Goal: Task Accomplishment & Management: Manage account settings

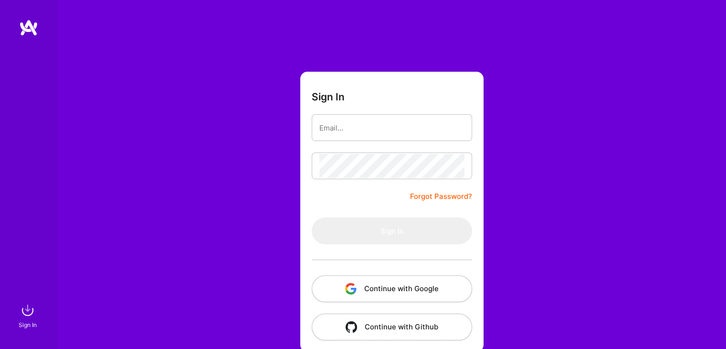
click at [392, 289] on button "Continue with Google" at bounding box center [392, 288] width 160 height 27
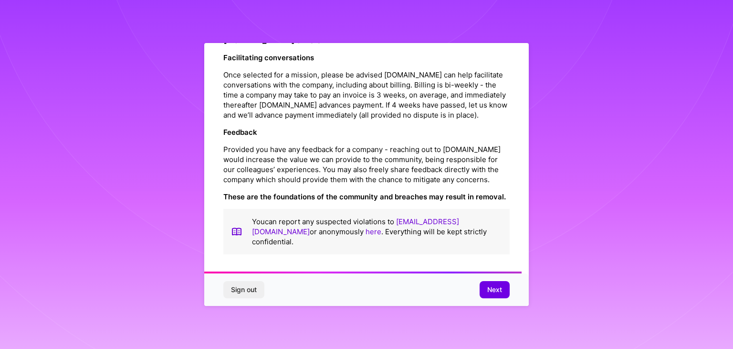
scroll to position [1091, 0]
click at [492, 291] on span "Next" at bounding box center [494, 290] width 15 height 10
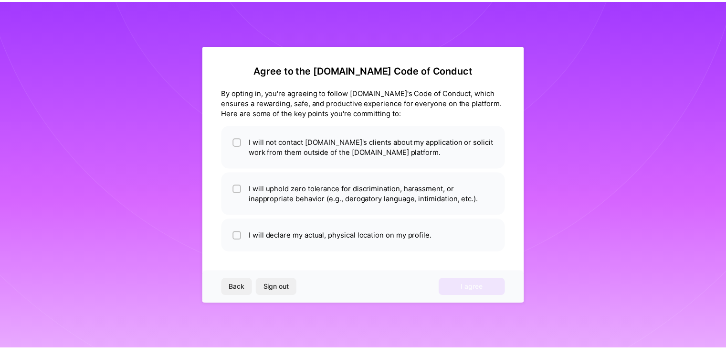
scroll to position [0, 0]
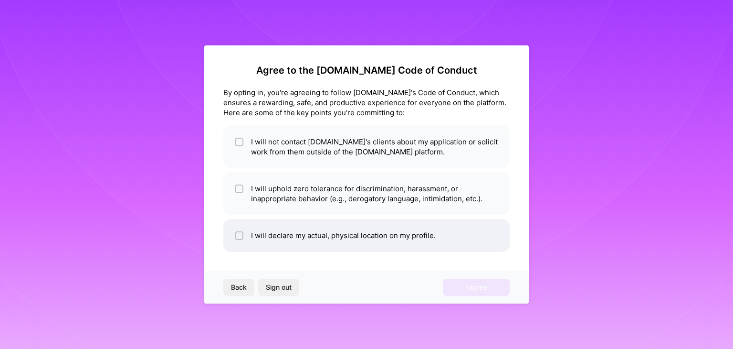
click at [232, 235] on li "I will declare my actual, physical location on my profile." at bounding box center [366, 235] width 286 height 33
checkbox input "true"
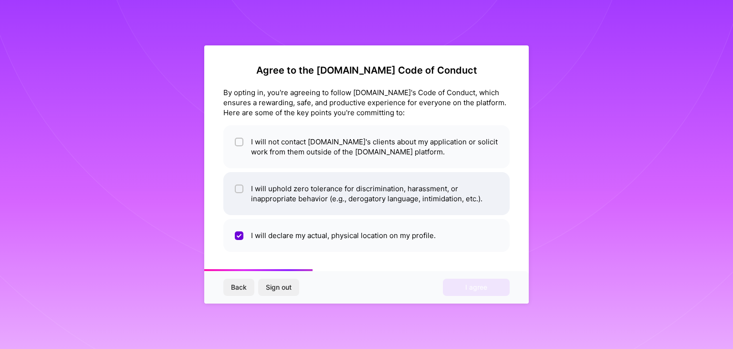
click at [242, 191] on input "checkbox" at bounding box center [240, 189] width 7 height 7
checkbox input "true"
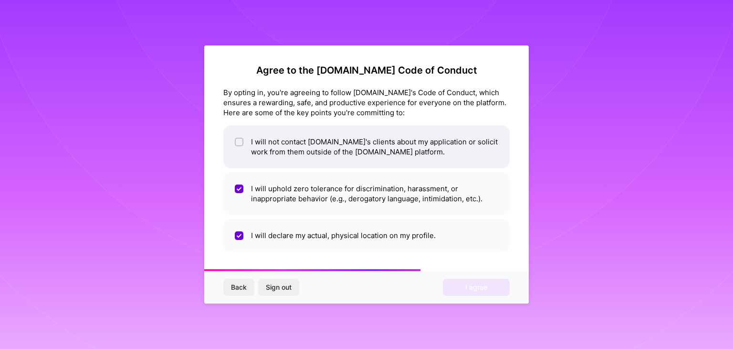
click at [243, 146] on span at bounding box center [239, 147] width 9 height 20
checkbox input "true"
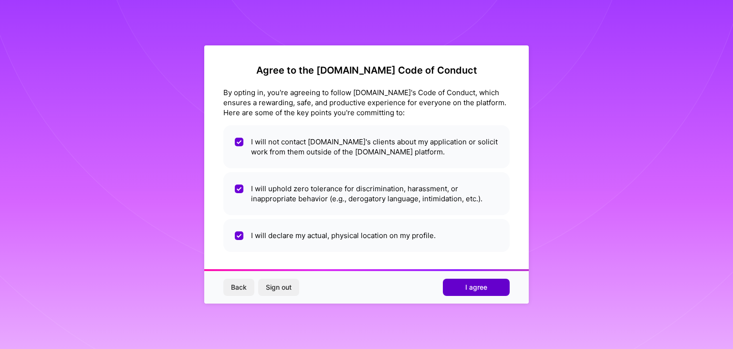
click at [462, 288] on button "I agree" at bounding box center [476, 286] width 67 height 17
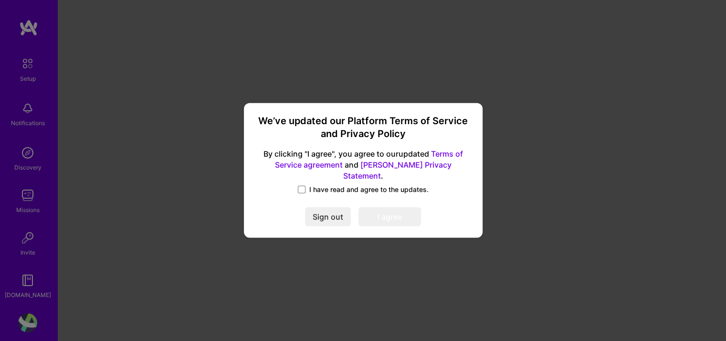
click at [316, 186] on span "I have read and agree to the updates." at bounding box center [368, 190] width 119 height 10
click at [0, 0] on input "I have read and agree to the updates." at bounding box center [0, 0] width 0 height 0
click at [381, 212] on button "I agree" at bounding box center [390, 217] width 63 height 19
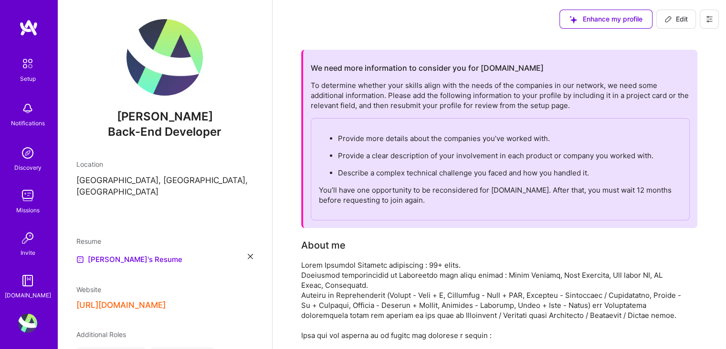
click at [248, 254] on icon at bounding box center [250, 256] width 5 height 5
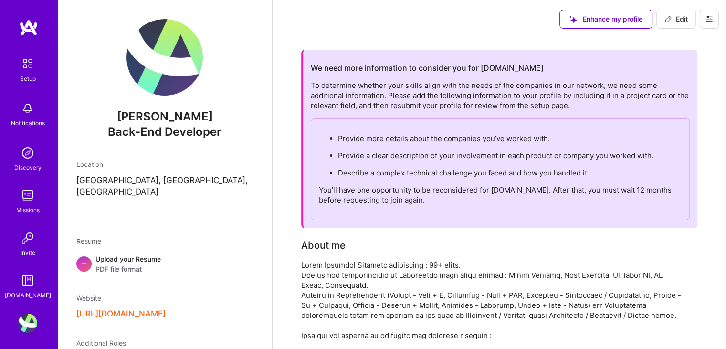
click at [138, 264] on span "PDF file format" at bounding box center [127, 269] width 65 height 10
click at [588, 18] on div "Enhance my profile" at bounding box center [606, 19] width 93 height 19
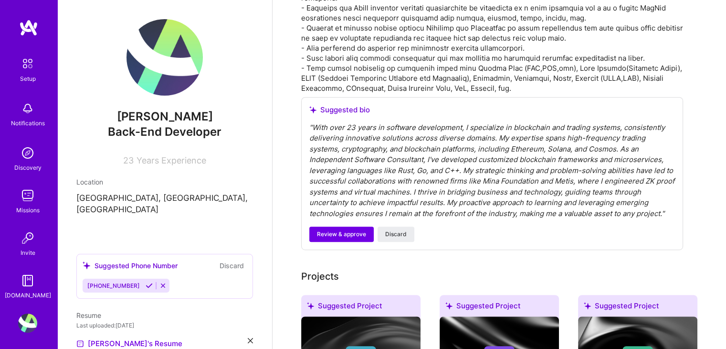
scroll to position [477, 0]
click at [350, 238] on span "Review & approve" at bounding box center [341, 234] width 49 height 9
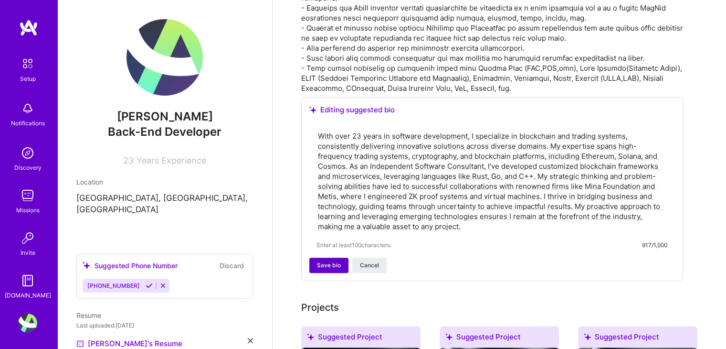
click at [328, 273] on button "Save bio" at bounding box center [328, 264] width 39 height 15
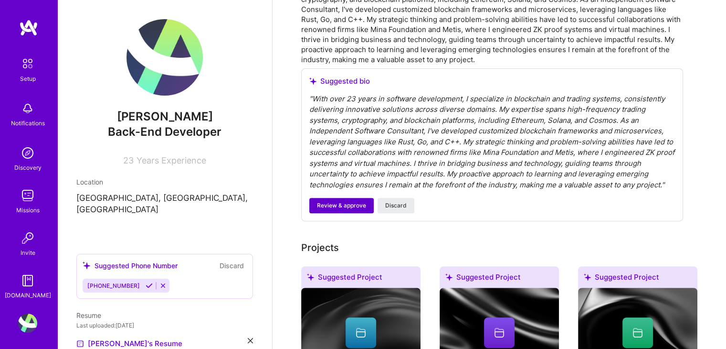
scroll to position [286, 0]
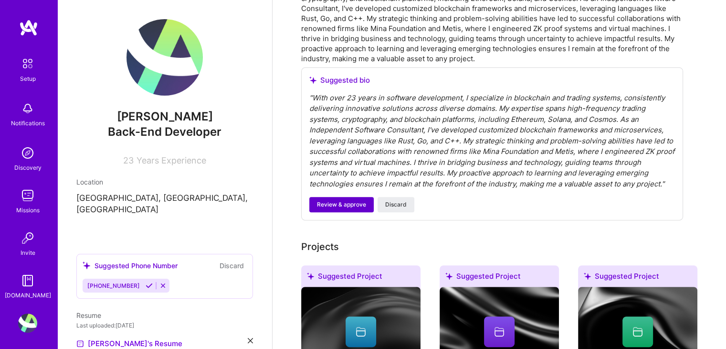
click at [336, 204] on span "Review & approve" at bounding box center [341, 204] width 49 height 9
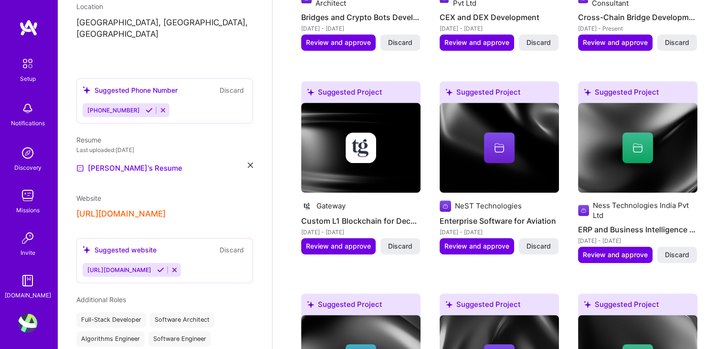
scroll to position [191, 0]
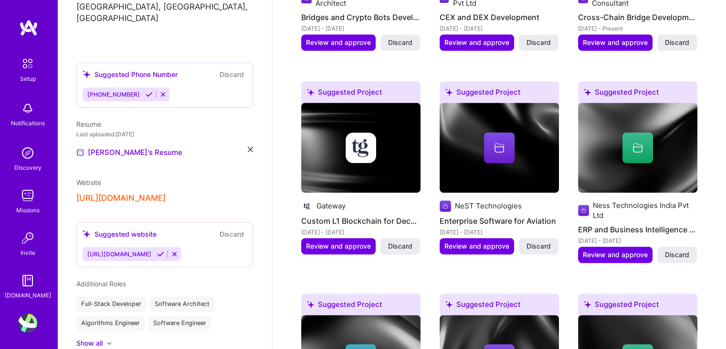
click at [109, 91] on span "[PHONE_NUMBER]" at bounding box center [113, 94] width 53 height 7
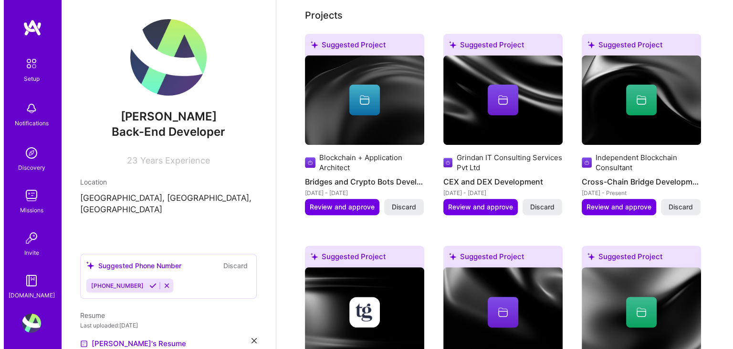
scroll to position [382, 0]
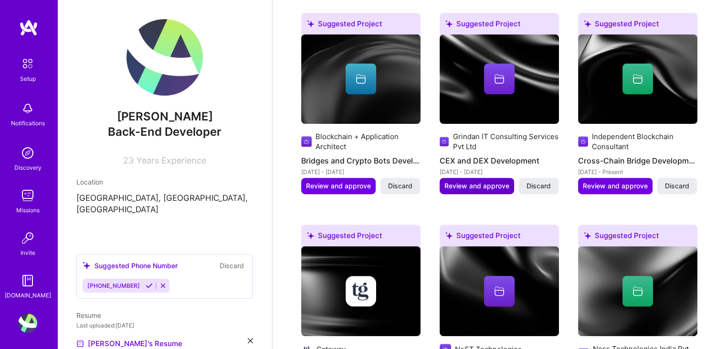
click at [479, 188] on span "Review and approve" at bounding box center [477, 186] width 65 height 10
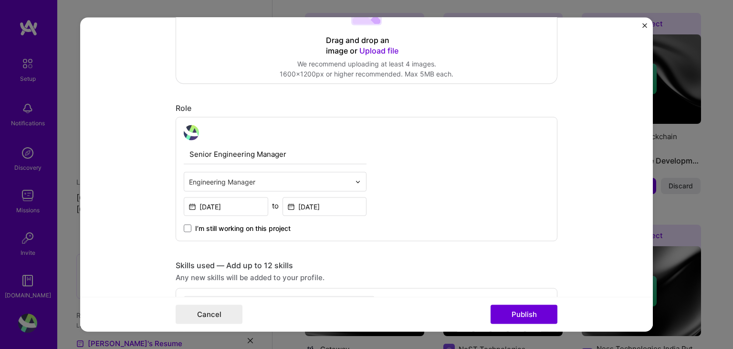
scroll to position [239, 0]
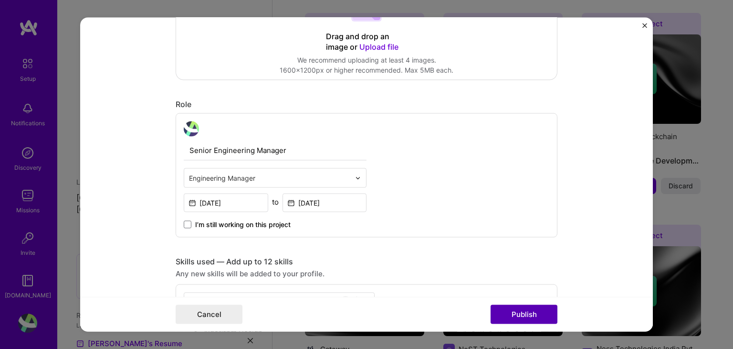
click at [522, 316] on button "Publish" at bounding box center [524, 314] width 67 height 19
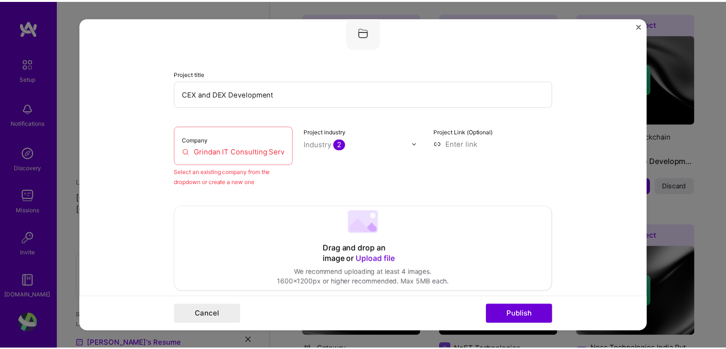
scroll to position [63, 0]
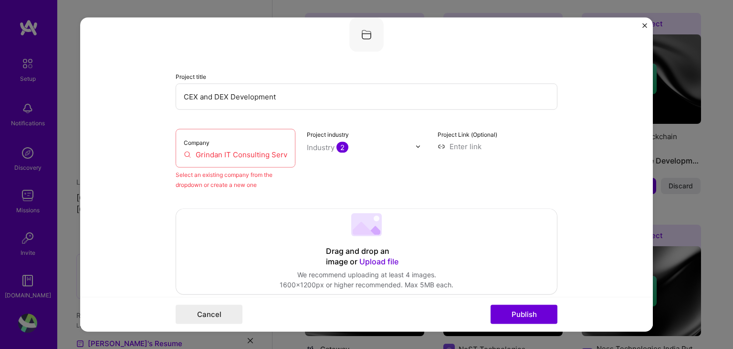
click at [644, 27] on img "Close" at bounding box center [645, 25] width 5 height 5
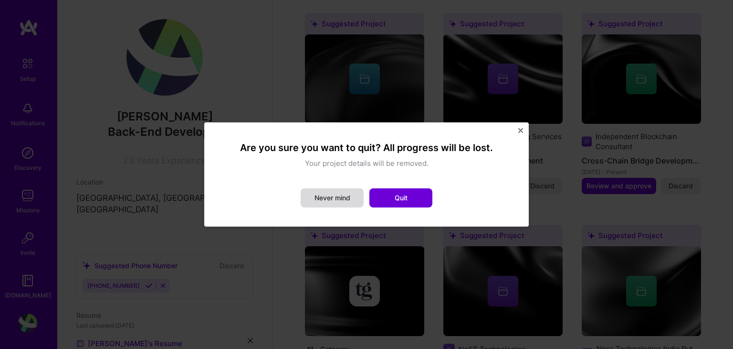
click at [346, 194] on button "Never mind" at bounding box center [332, 197] width 63 height 19
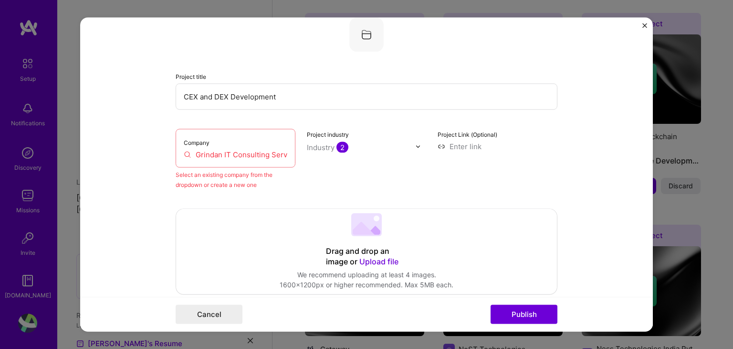
click at [646, 27] on img "Close" at bounding box center [645, 25] width 5 height 5
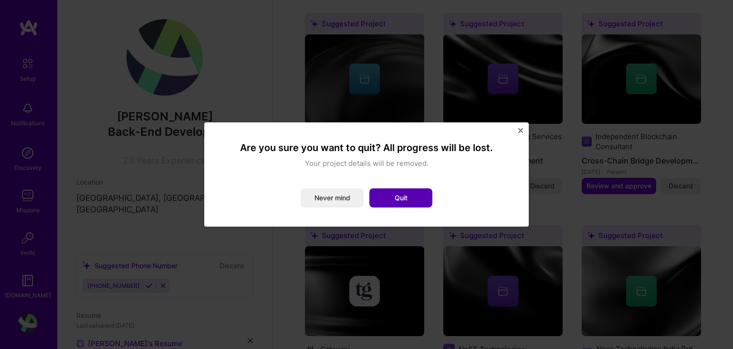
click at [387, 199] on button "Quit" at bounding box center [401, 197] width 63 height 19
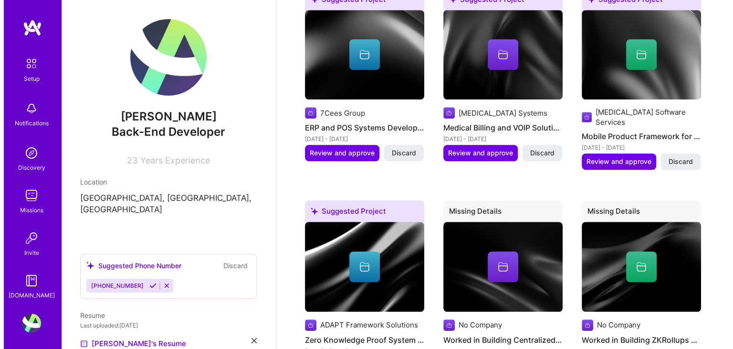
scroll to position [859, 0]
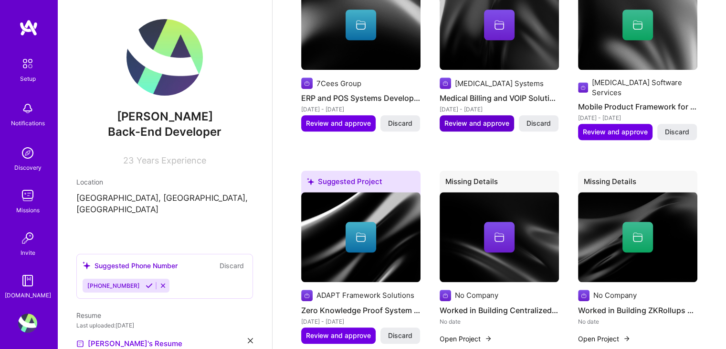
click at [495, 124] on span "Review and approve" at bounding box center [477, 123] width 65 height 10
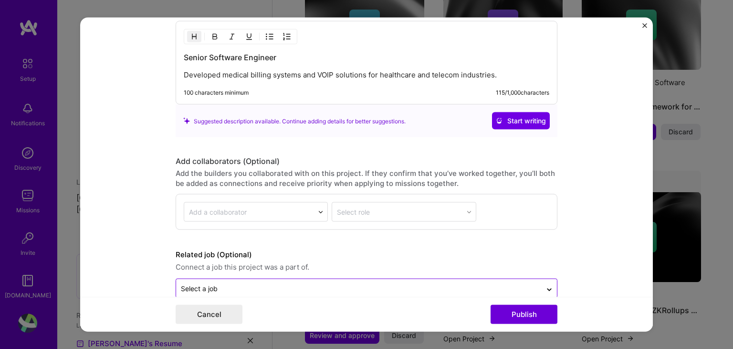
scroll to position [897, 0]
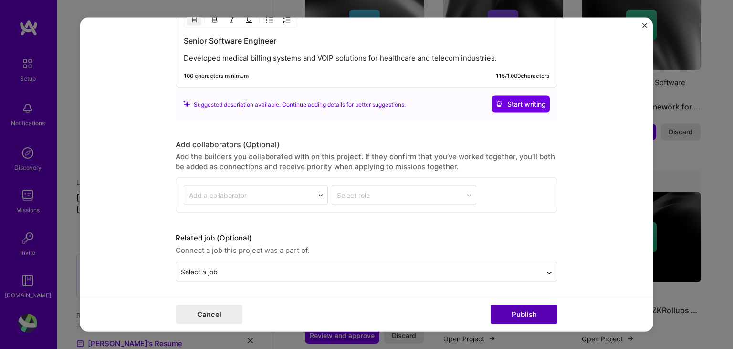
click at [514, 313] on button "Publish" at bounding box center [524, 314] width 67 height 19
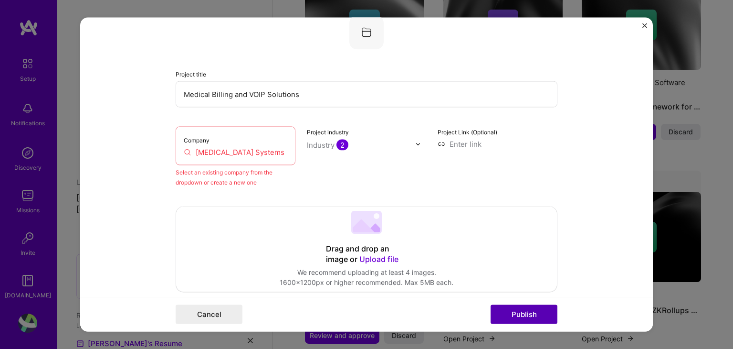
scroll to position [63, 0]
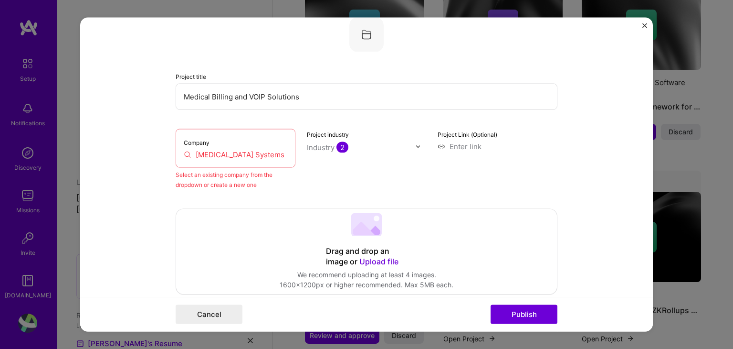
click at [219, 149] on input "[MEDICAL_DATA] Systems" at bounding box center [236, 154] width 104 height 10
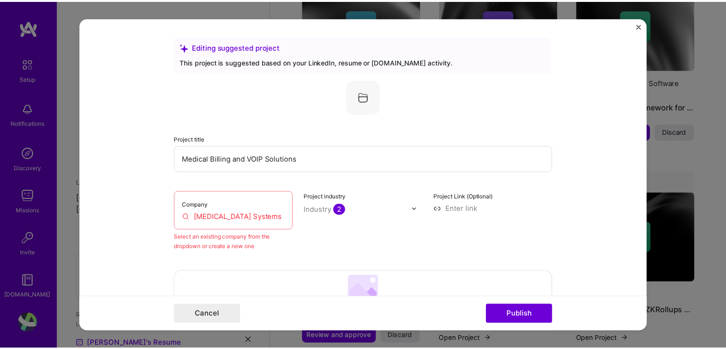
scroll to position [0, 0]
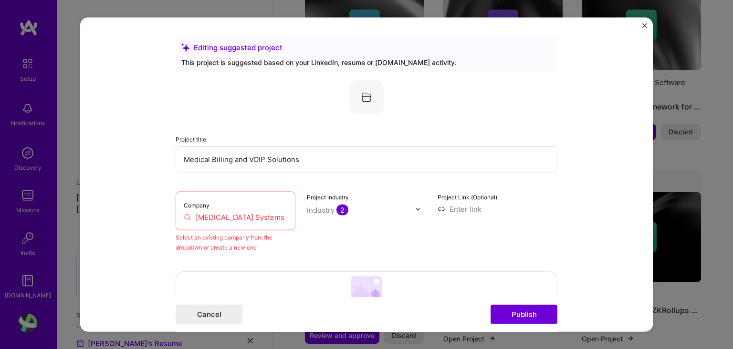
click at [644, 25] on img "Close" at bounding box center [645, 25] width 5 height 5
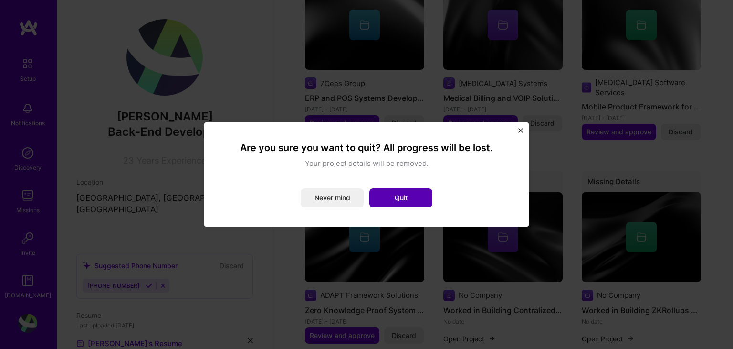
click at [402, 200] on button "Quit" at bounding box center [401, 197] width 63 height 19
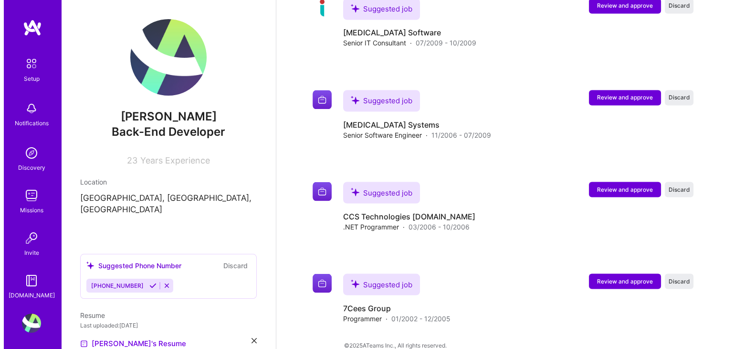
scroll to position [1705, 0]
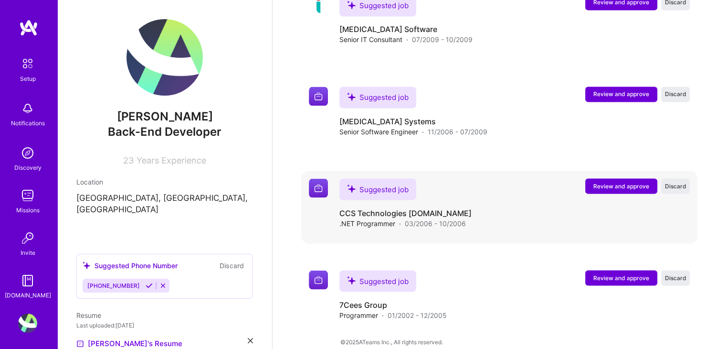
click at [602, 181] on span "Review and approve" at bounding box center [621, 185] width 56 height 8
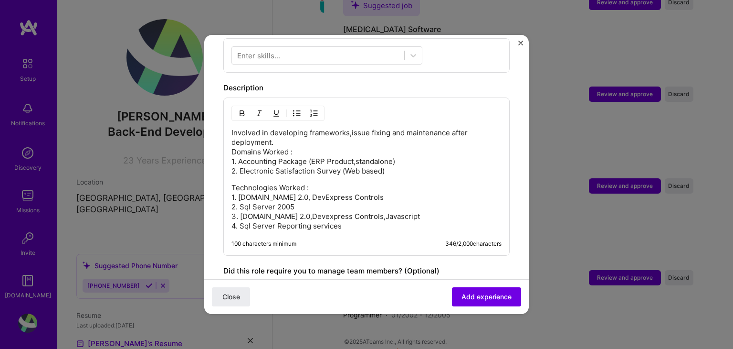
scroll to position [504, 0]
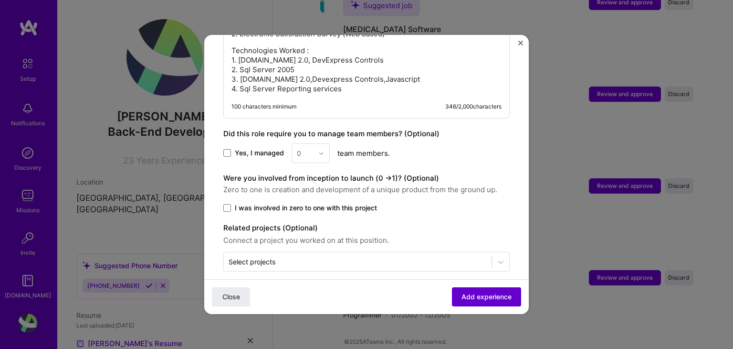
click at [472, 295] on span "Add experience" at bounding box center [487, 297] width 50 height 10
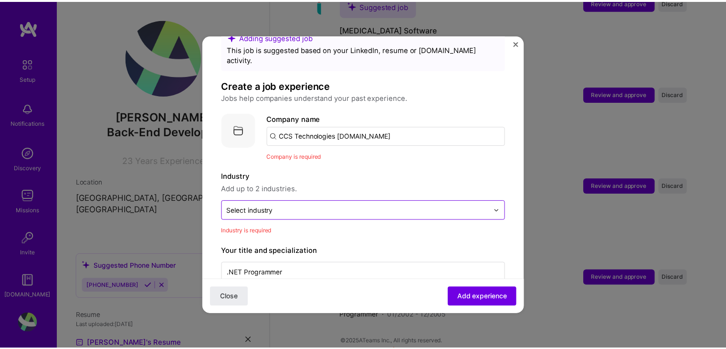
scroll to position [0, 0]
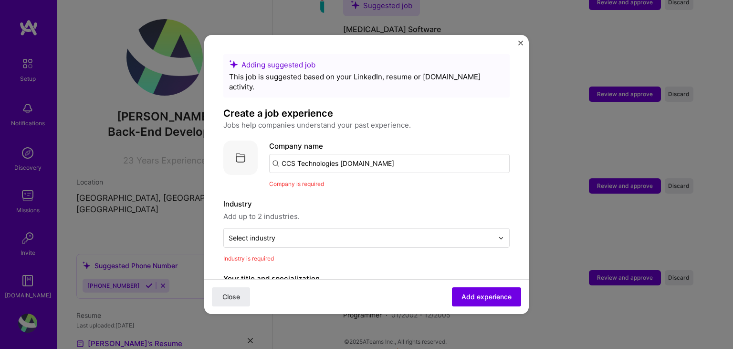
click at [521, 42] on img "Close" at bounding box center [521, 43] width 5 height 5
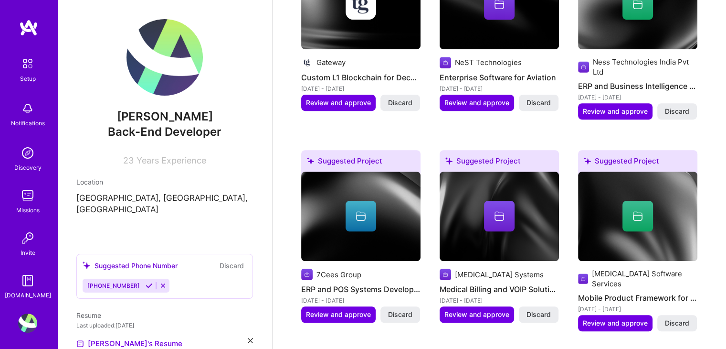
click at [22, 151] on img at bounding box center [27, 152] width 19 height 19
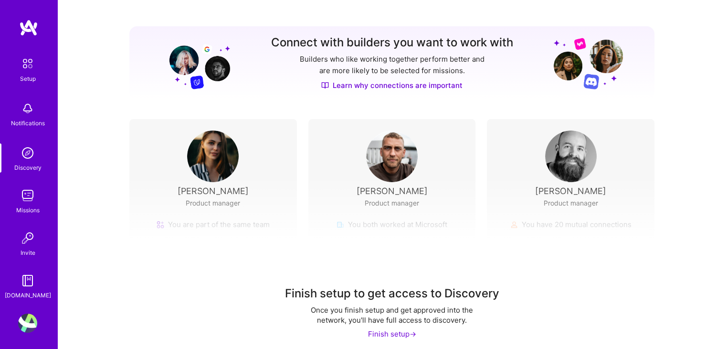
scroll to position [108, 0]
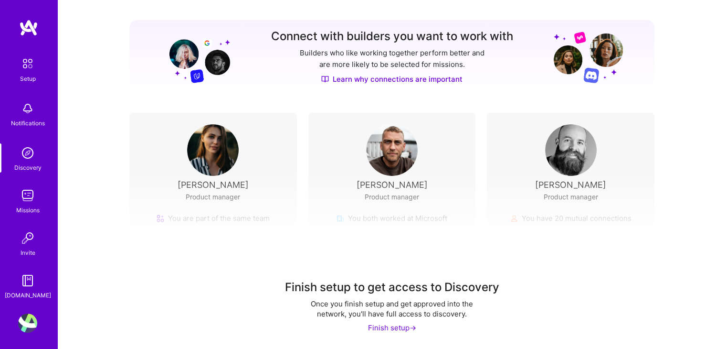
click at [29, 194] on img at bounding box center [27, 195] width 19 height 19
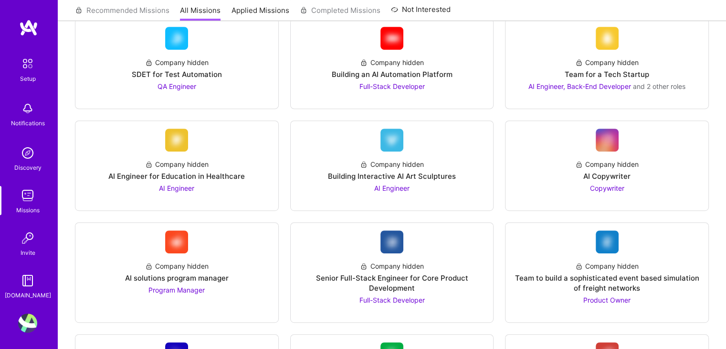
scroll to position [417, 0]
